Goal: Task Accomplishment & Management: Use online tool/utility

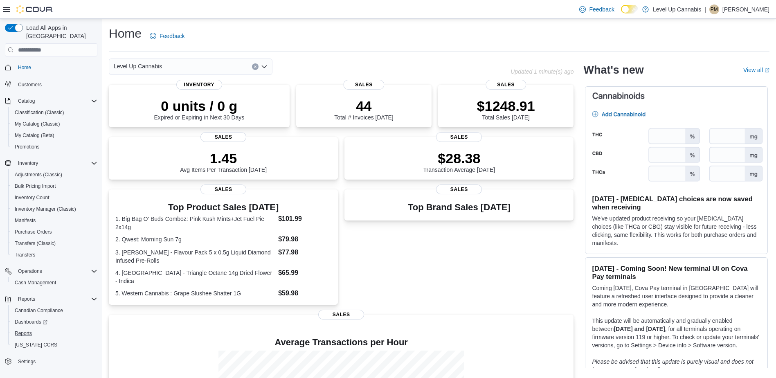
click at [31, 328] on button "Reports" at bounding box center [54, 333] width 92 height 11
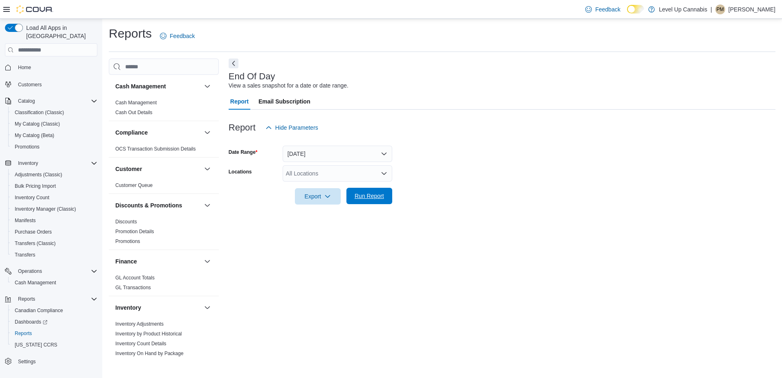
click at [361, 199] on span "Run Report" at bounding box center [369, 196] width 29 height 8
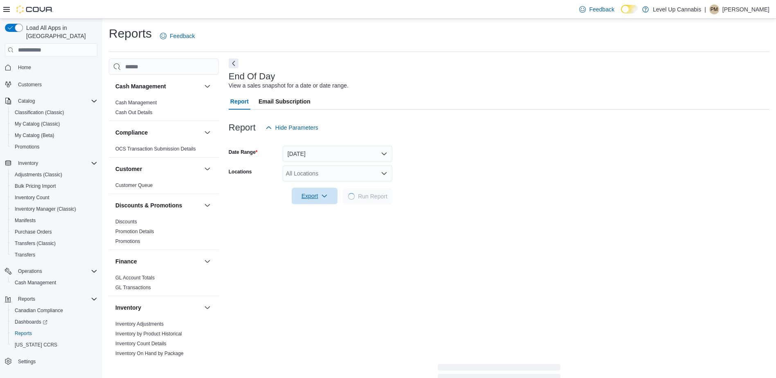
click at [322, 198] on icon "button" at bounding box center [324, 196] width 7 height 7
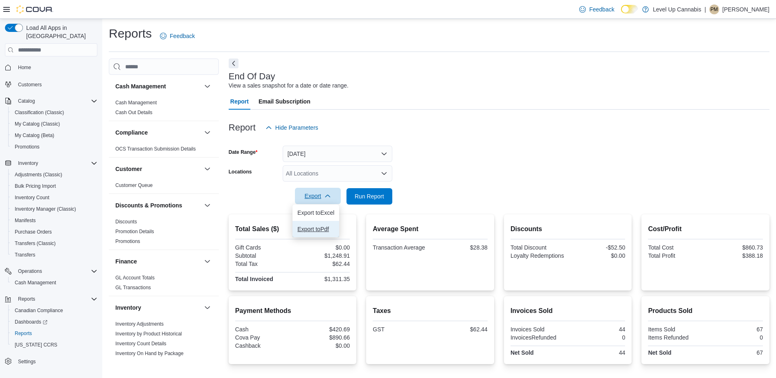
click at [323, 228] on span "Export to Pdf" at bounding box center [315, 229] width 37 height 7
